Goal: Task Accomplishment & Management: Use online tool/utility

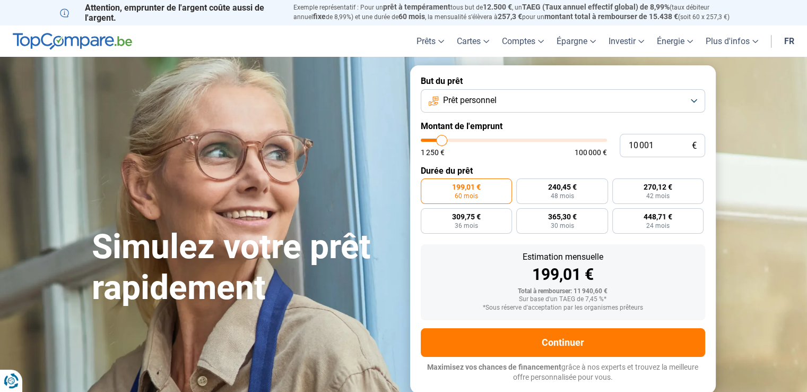
click at [698, 95] on button "Prêt personnel" at bounding box center [563, 100] width 284 height 23
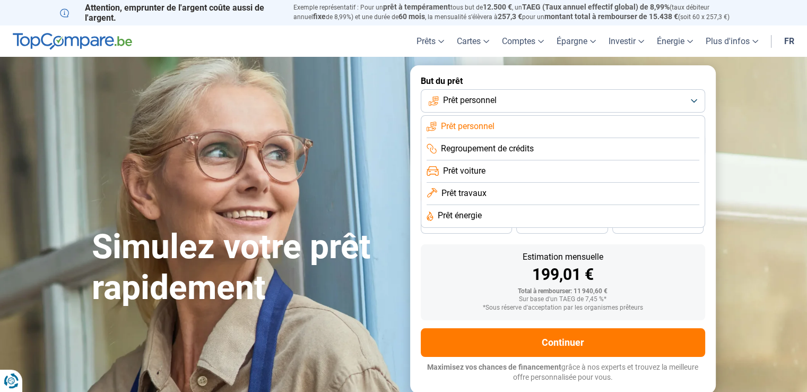
click at [473, 146] on span "Regroupement de crédits" at bounding box center [487, 149] width 93 height 12
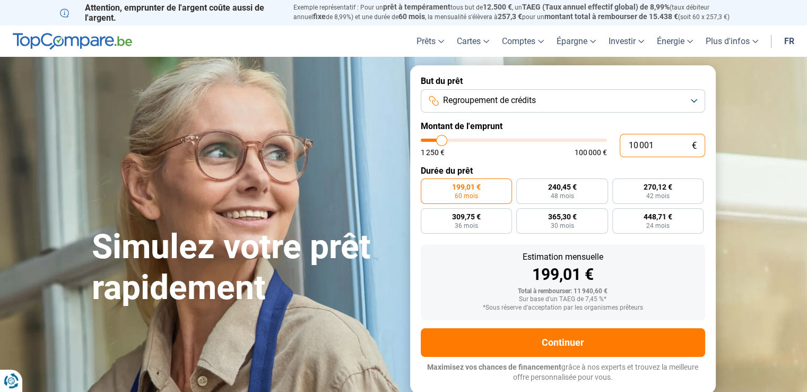
drag, startPoint x: 664, startPoint y: 147, endPoint x: 521, endPoint y: 147, distance: 143.8
click at [521, 147] on div "10 001 € 1 250 € 100 000 €" at bounding box center [563, 145] width 284 height 23
type input "0"
type input "1250"
type input "1 250"
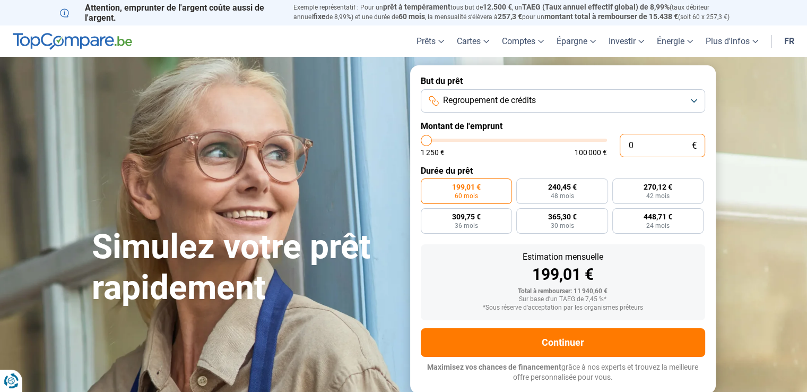
type input "1250"
radio input "true"
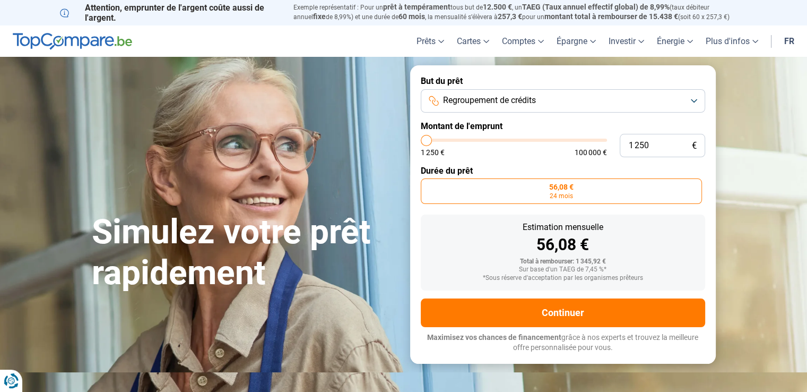
type input "7 000"
type input "7000"
type input "13 500"
type input "13500"
type input "22 000"
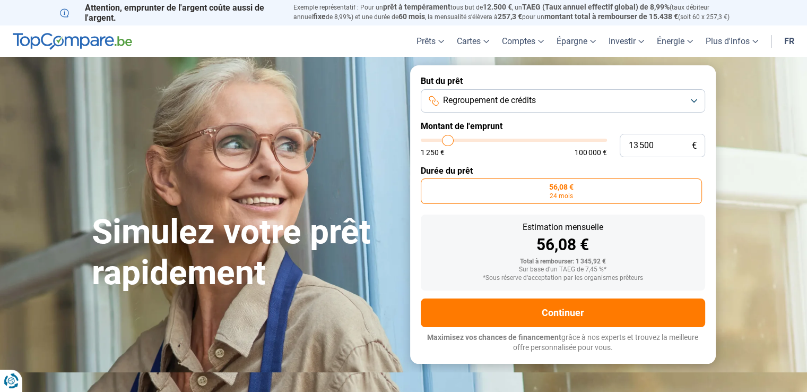
type input "22000"
type input "29 500"
type input "29500"
type input "34 000"
type input "34000"
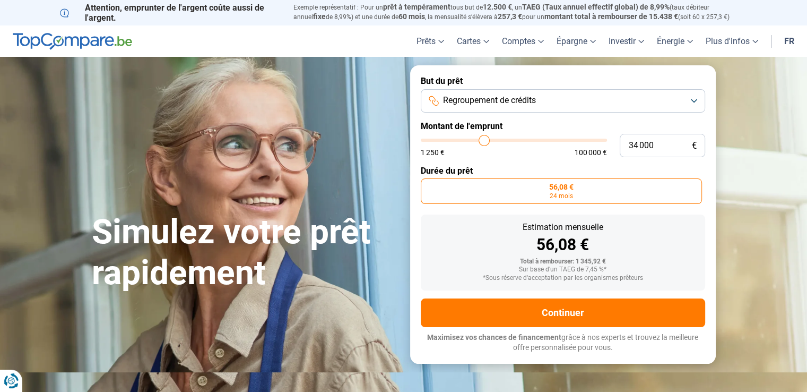
type input "35 000"
type input "35000"
type input "35 750"
type input "35750"
type input "40 750"
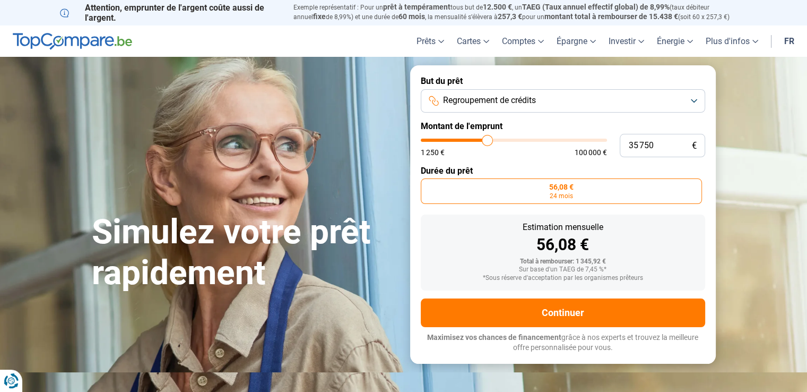
type input "40750"
type input "46 000"
type input "46000"
type input "51 250"
type input "51250"
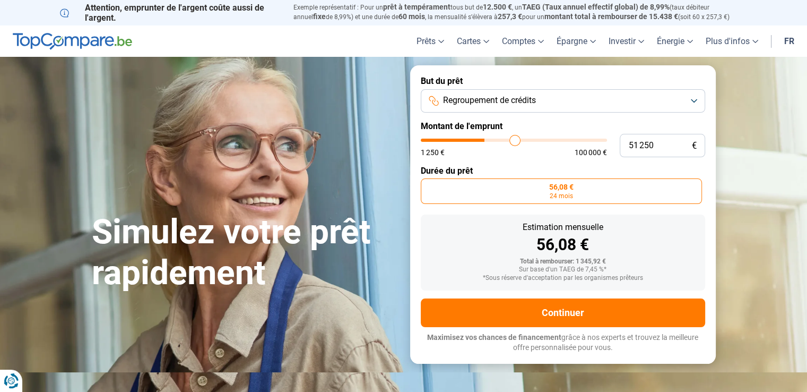
type input "55 000"
type input "55000"
type input "55 750"
type input "55750"
type input "57 000"
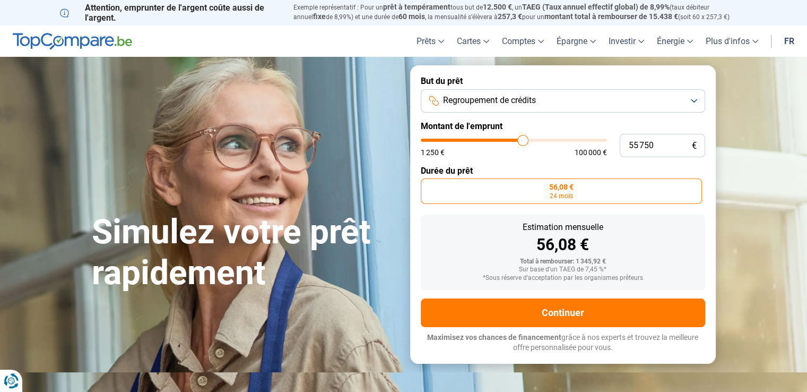
type input "57000"
type input "58 750"
type input "58750"
type input "60 500"
type input "60500"
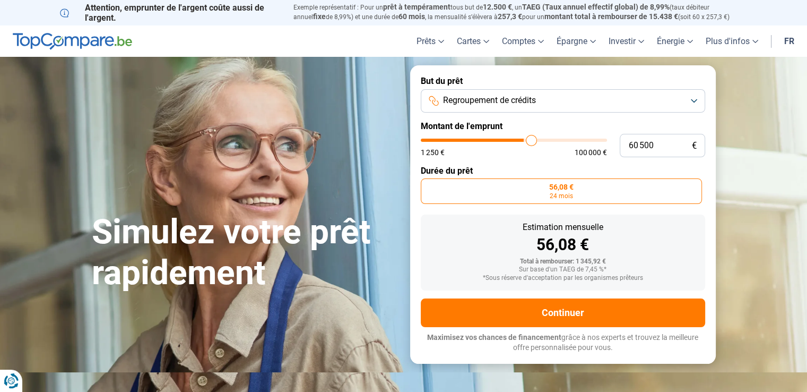
type input "60 750"
type input "60750"
type input "61 750"
type input "61750"
type input "64 000"
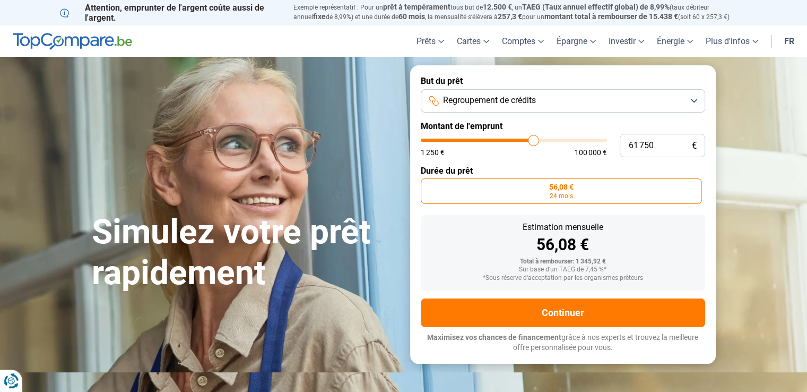
type input "64000"
type input "67 000"
type input "67000"
type input "68 750"
type input "68750"
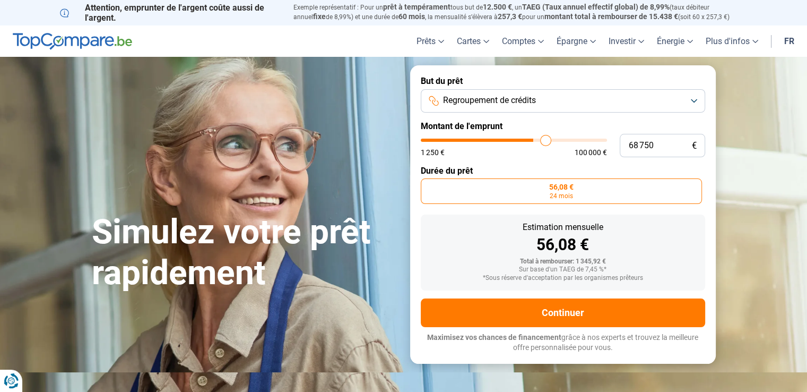
type input "67 750"
type input "67750"
type input "67 500"
type input "67500"
type input "68 000"
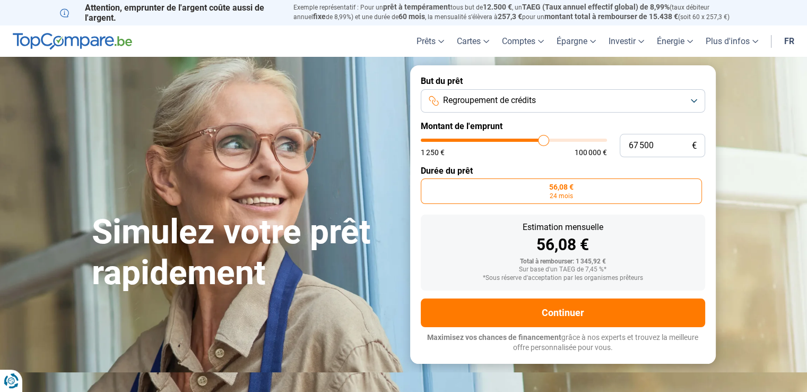
type input "68000"
type input "69 500"
type input "69500"
type input "70 750"
type input "70750"
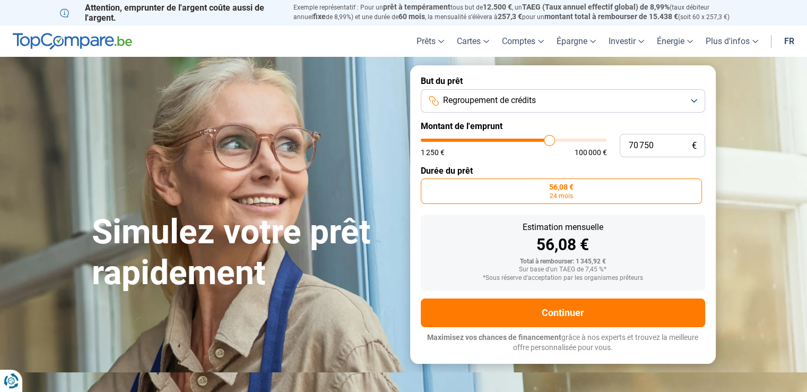
type input "72 000"
type input "72000"
type input "72 250"
type input "72250"
type input "72 500"
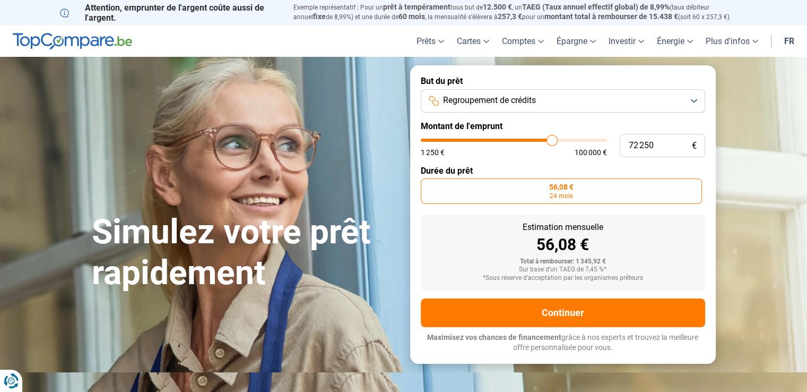
type input "72500"
type input "72 750"
type input "72750"
type input "73 500"
type input "73500"
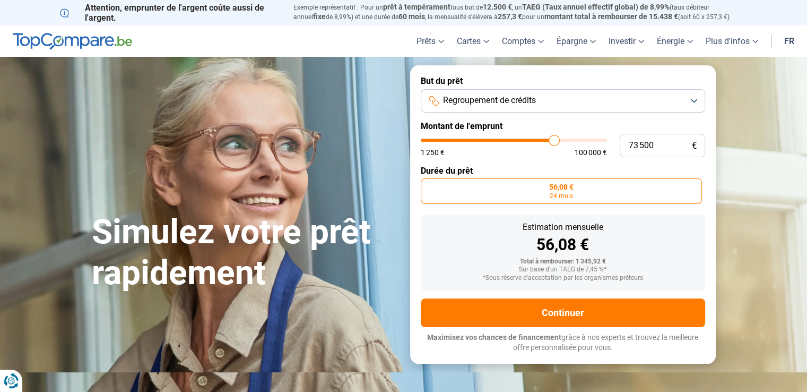
type input "74 500"
type input "74500"
type input "75 000"
type input "75000"
type input "75 750"
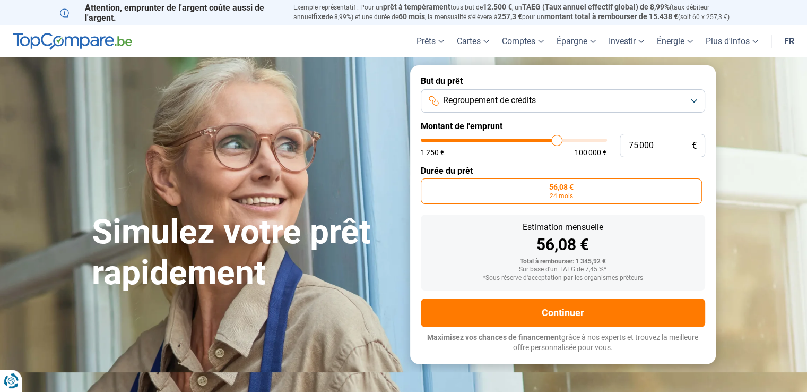
type input "75750"
type input "76 000"
type input "76000"
type input "76 500"
type input "76500"
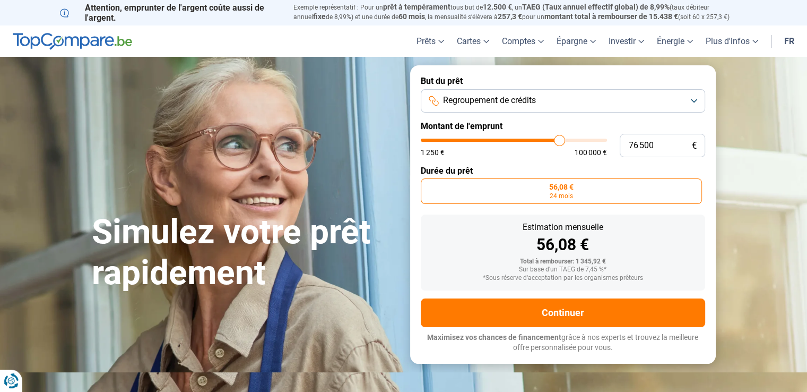
type input "77 000"
type input "77000"
type input "77 250"
type input "77250"
type input "77 500"
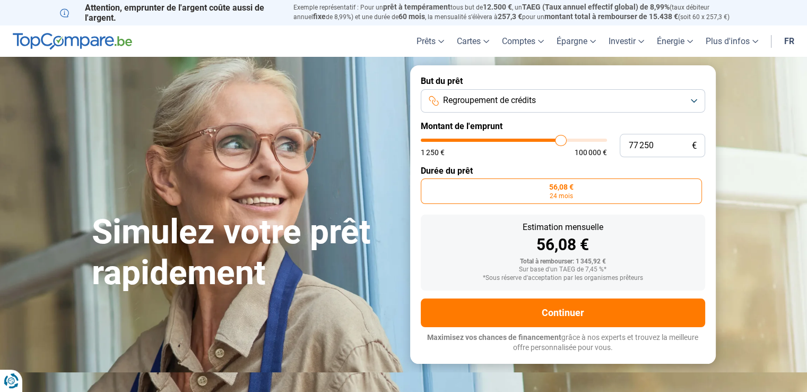
type input "77500"
type input "78 000"
type input "78000"
type input "78 250"
type input "78250"
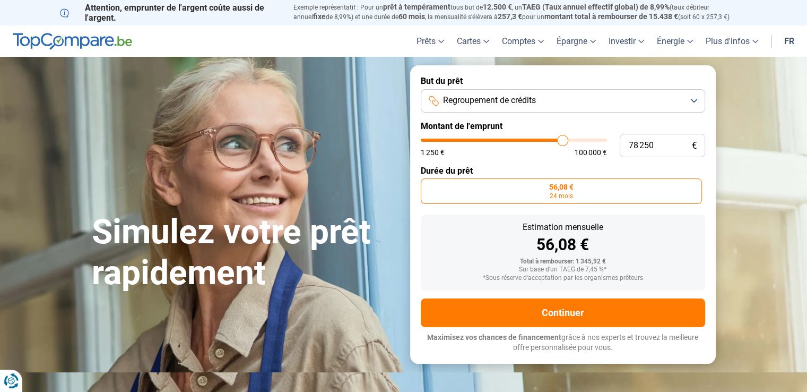
type input "79 250"
type input "79250"
type input "79 750"
type input "79750"
type input "80 000"
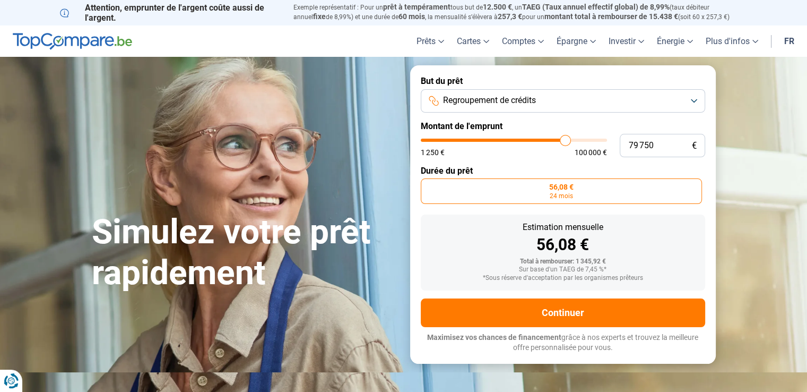
type input "80000"
type input "82 000"
type input "82000"
type input "82 750"
type input "82750"
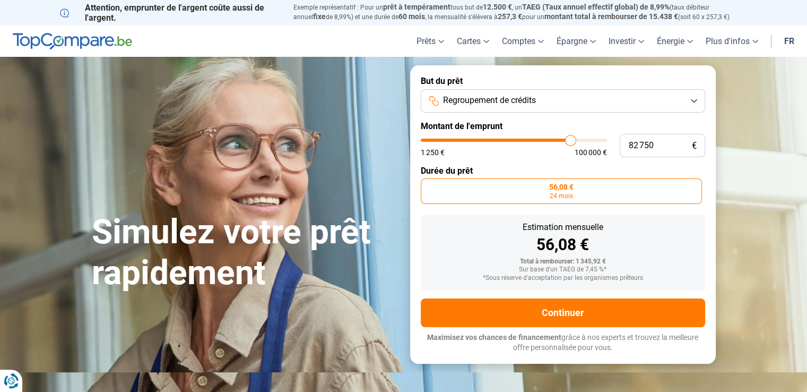
type input "83 250"
drag, startPoint x: 429, startPoint y: 140, endPoint x: 571, endPoint y: 147, distance: 142.4
type input "83250"
click at [571, 142] on input "range" at bounding box center [514, 139] width 186 height 3
radio input "false"
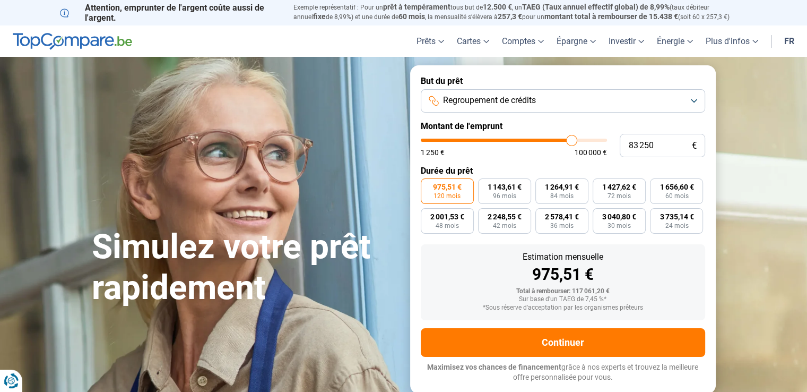
click at [461, 187] on span "975,51 €" at bounding box center [447, 186] width 29 height 7
click at [428, 185] on input "975,51 € 120 mois" at bounding box center [424, 181] width 7 height 7
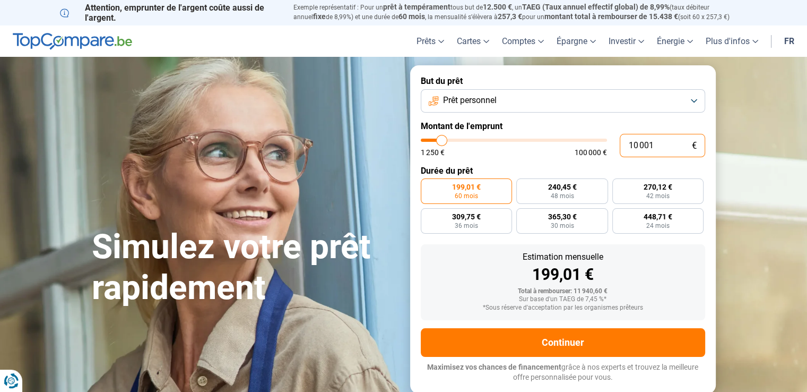
drag, startPoint x: 674, startPoint y: 144, endPoint x: 519, endPoint y: 148, distance: 155.0
click at [519, 148] on div "10 001 € 1 250 € 100 000 €" at bounding box center [563, 145] width 284 height 23
type input "7"
type input "1250"
type input "75"
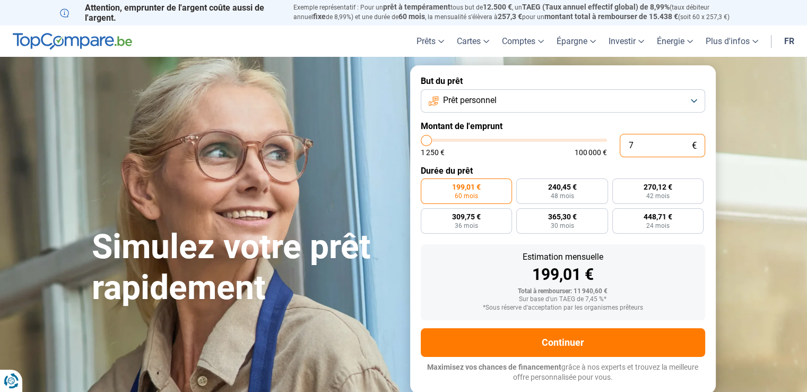
type input "1250"
type input "750"
type input "1250"
type input "7 500"
type input "7500"
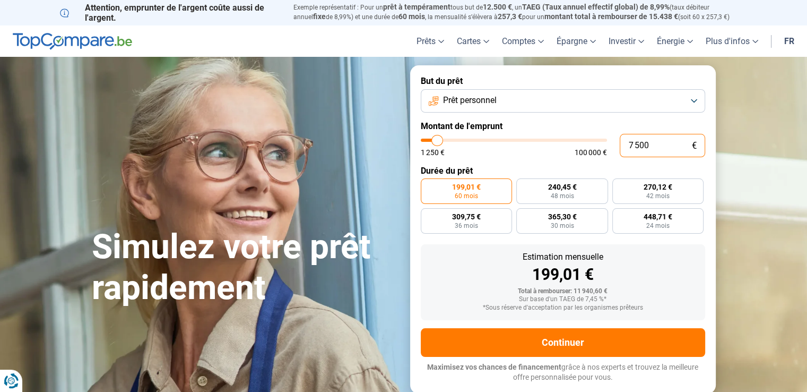
type input "75 000"
type input "75000"
radio input "false"
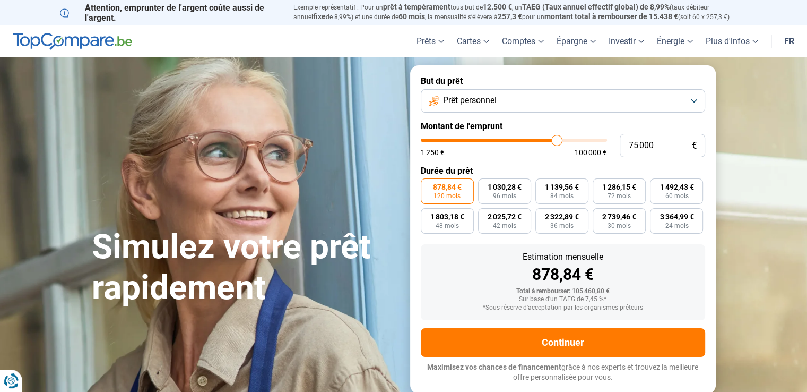
click at [682, 101] on button "Prêt personnel" at bounding box center [563, 100] width 284 height 23
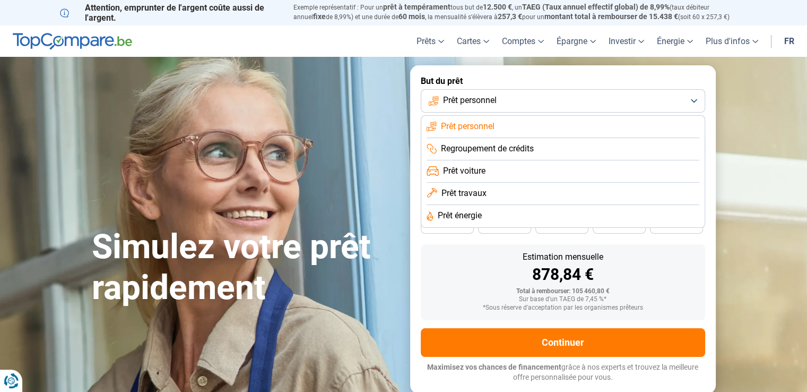
click at [603, 151] on li "Regroupement de crédits" at bounding box center [563, 149] width 273 height 22
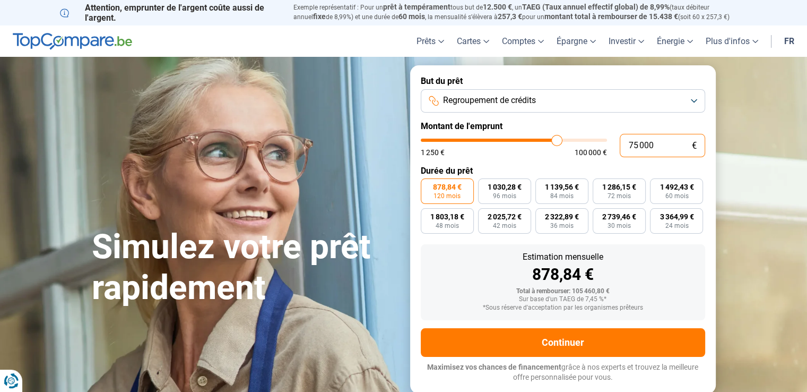
drag, startPoint x: 637, startPoint y: 147, endPoint x: 623, endPoint y: 146, distance: 13.3
click at [623, 146] on input "75 000" at bounding box center [662, 145] width 85 height 23
type input "8 000"
type input "8000"
type input "80 000"
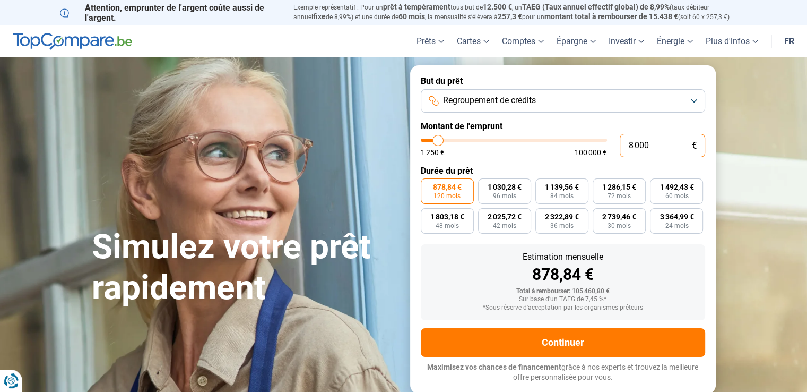
type input "80000"
type input "80 000"
